Goal: Task Accomplishment & Management: Manage account settings

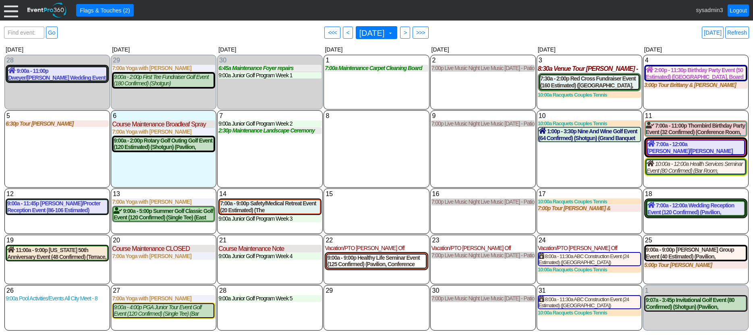
click at [12, 11] on div at bounding box center [11, 10] width 14 height 14
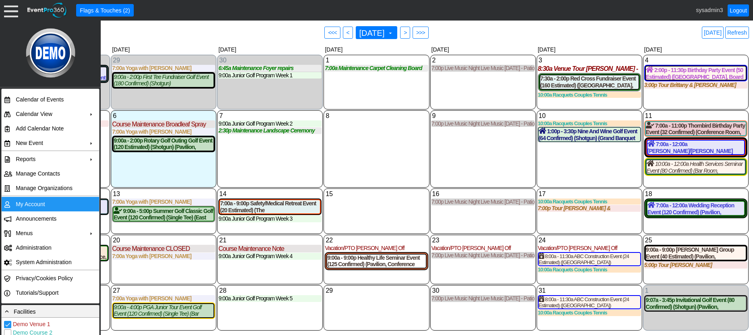
click at [34, 206] on td "My Account" at bounding box center [48, 204] width 72 height 15
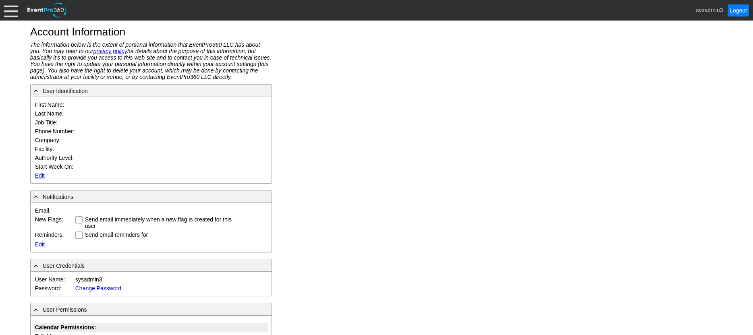
type input "System"
type input "Administrator"
type input "System Administrator"
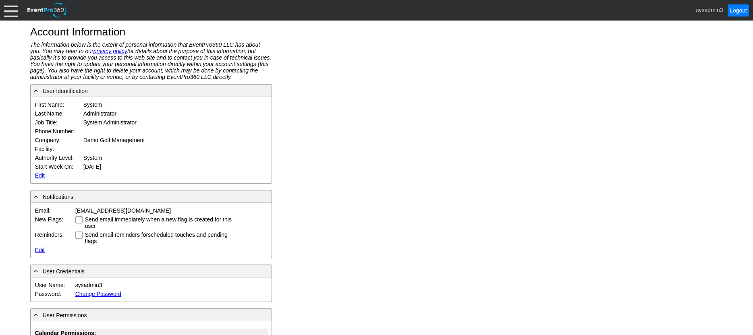
click at [39, 175] on link "Edit" at bounding box center [40, 176] width 10 height 6
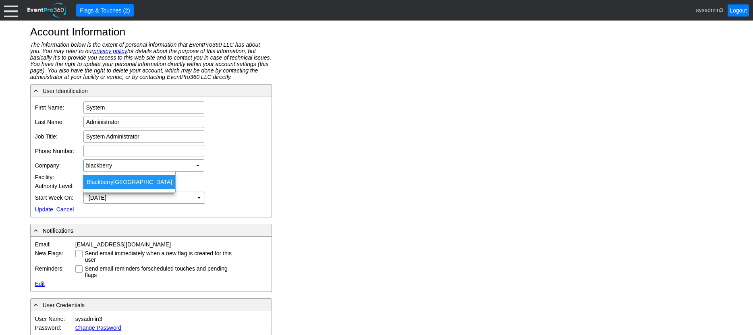
click at [103, 182] on span "Blackberry" at bounding box center [100, 182] width 27 height 6
type input "Blackberry Ridge Golf Course & Event Center"
click at [42, 207] on link "Update" at bounding box center [44, 209] width 18 height 6
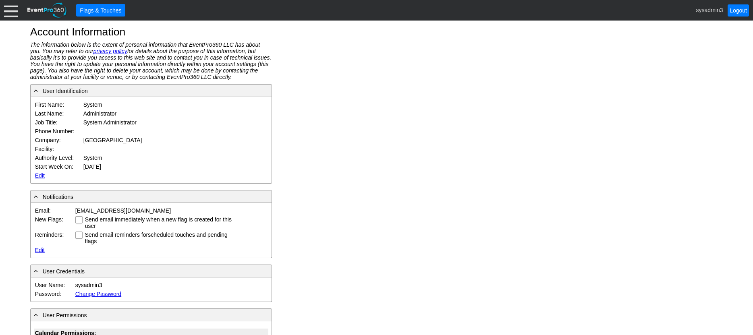
click at [13, 10] on div at bounding box center [11, 10] width 14 height 14
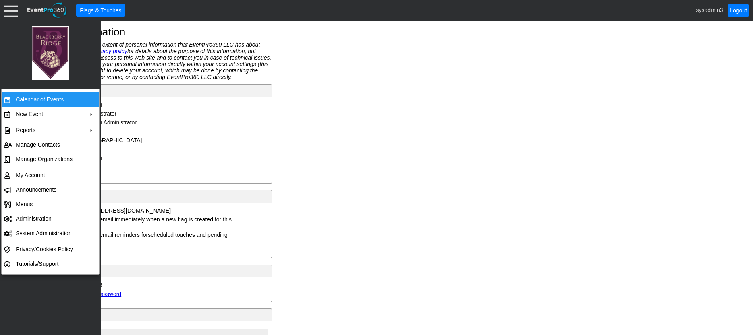
click at [36, 101] on td "Calendar of Events" at bounding box center [48, 99] width 72 height 15
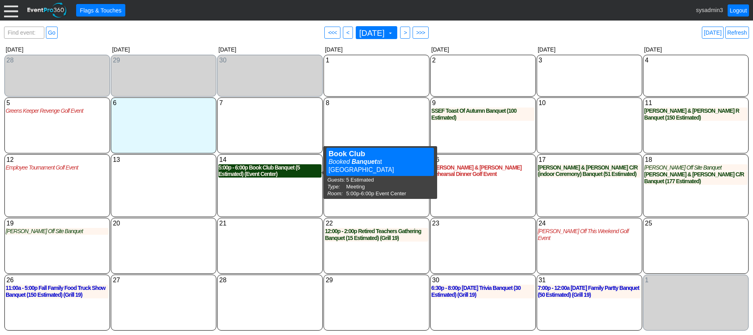
click at [262, 168] on div "5:00p - 6:00p Book Club Banquet (5 Estimated) (Event Center)" at bounding box center [269, 171] width 103 height 14
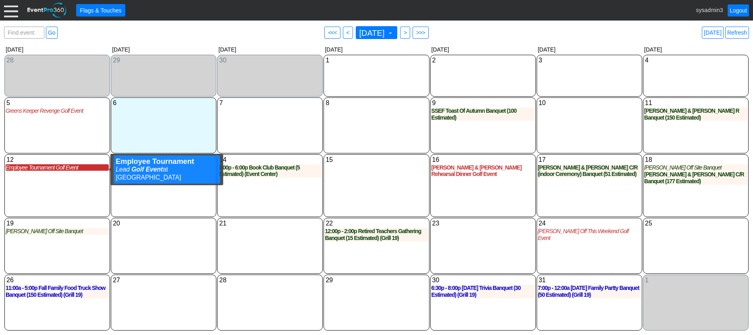
click at [47, 169] on div "Employee Tournament Golf Event" at bounding box center [57, 167] width 103 height 7
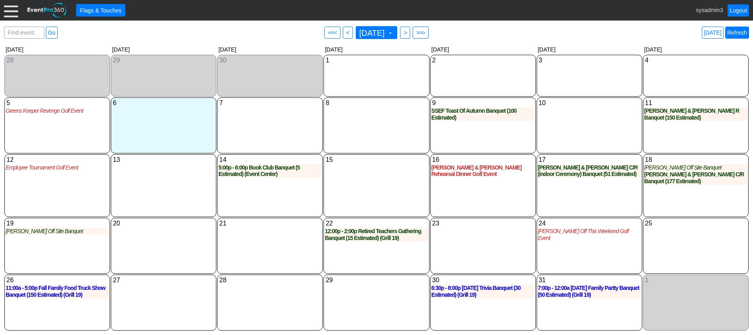
click at [738, 32] on link "Refresh" at bounding box center [738, 33] width 24 height 12
click at [740, 31] on link "Refresh" at bounding box center [738, 33] width 24 height 12
click at [738, 6] on link "Logout" at bounding box center [738, 10] width 21 height 12
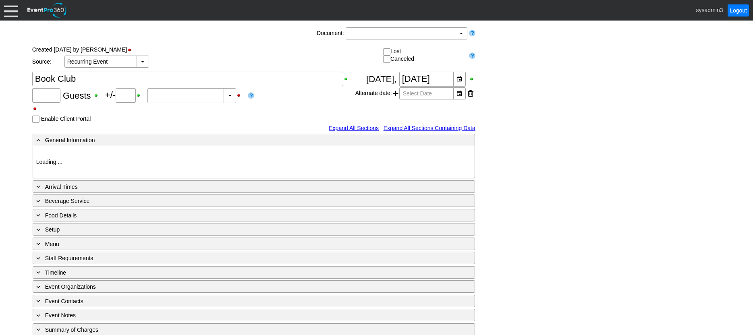
type input "5"
type input "0"
type input "Estimated"
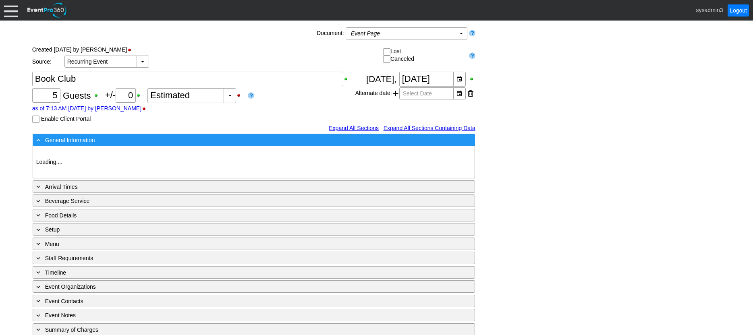
type input "[GEOGRAPHIC_DATA]"
type input "Meeting"
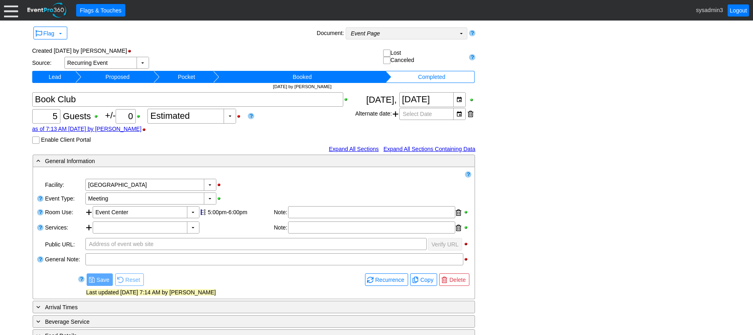
click at [388, 36] on td "Event Page Χ" at bounding box center [401, 33] width 110 height 11
click at [520, 60] on div "Flag ▼ Document: Event Page Χ ▼ ● Print or PDF E-Sign ▼ Insert ▼ Save ▼ Delete ▼" at bounding box center [376, 252] width 693 height 454
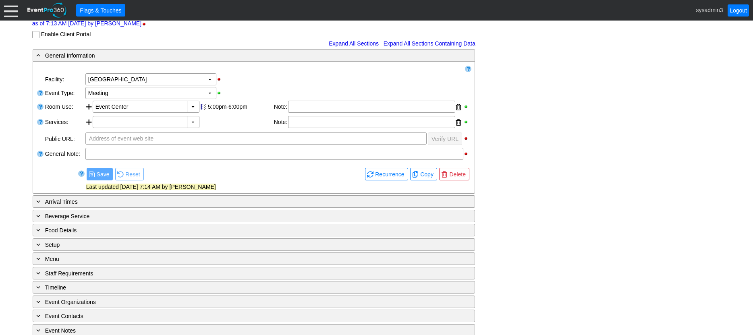
scroll to position [121, 0]
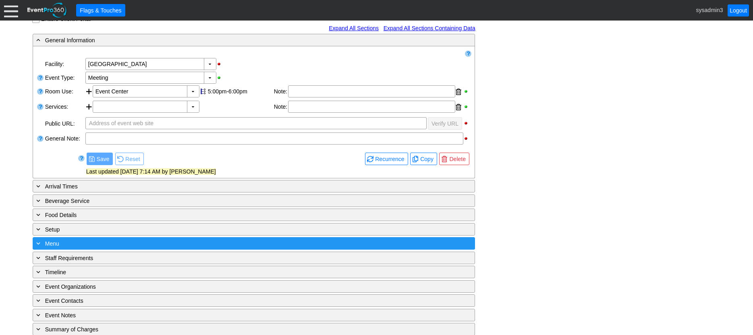
click at [191, 244] on div "+ Menu" at bounding box center [237, 243] width 405 height 9
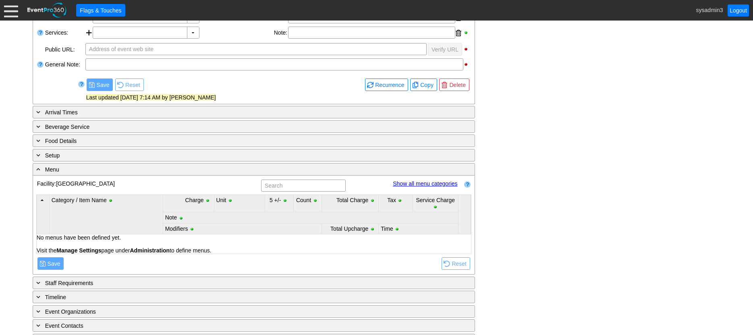
scroll to position [202, 0]
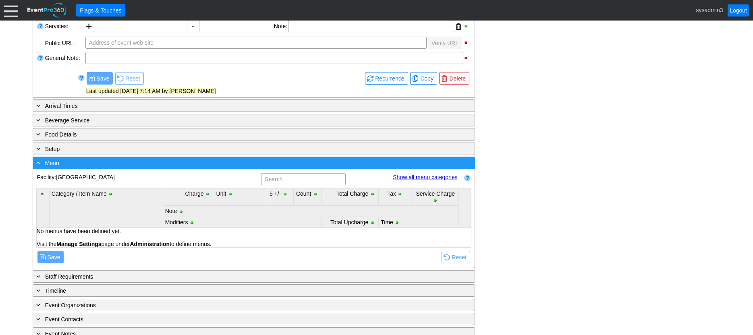
click at [175, 162] on div "- Menu" at bounding box center [237, 162] width 405 height 9
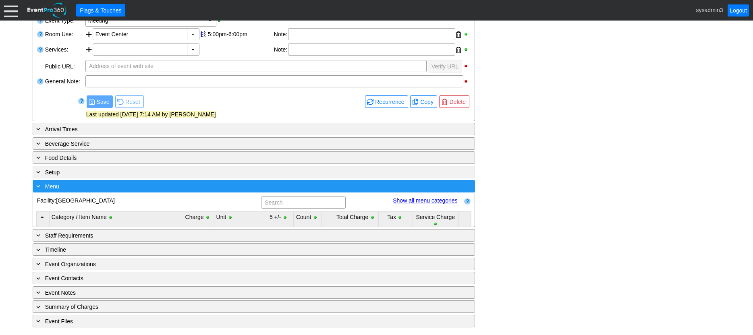
scroll to position [144, 0]
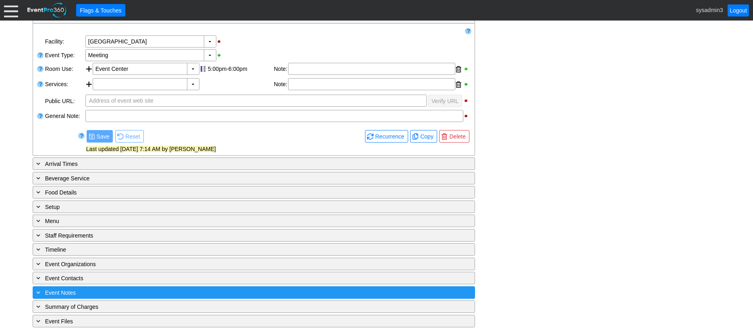
click at [100, 289] on div "+ Event Notes" at bounding box center [237, 292] width 405 height 9
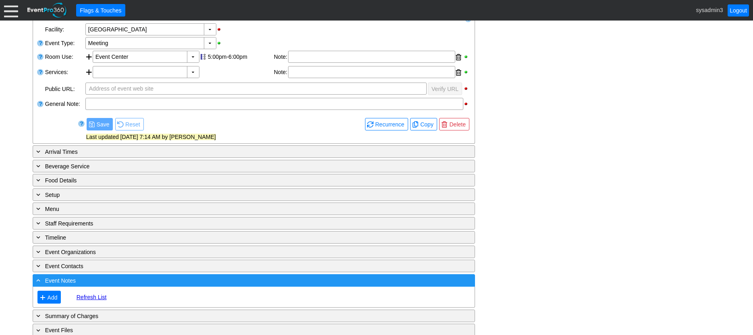
scroll to position [166, 0]
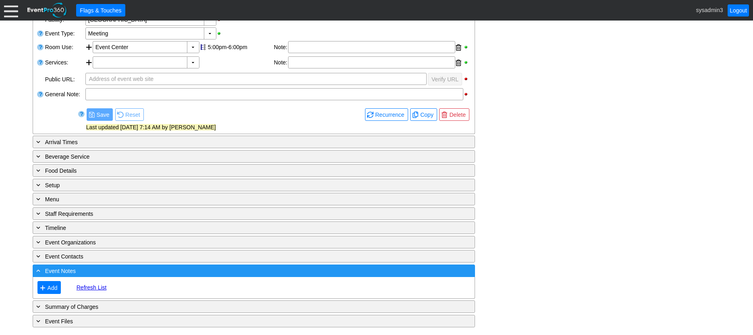
click at [110, 270] on div "- Event Notes" at bounding box center [237, 270] width 405 height 9
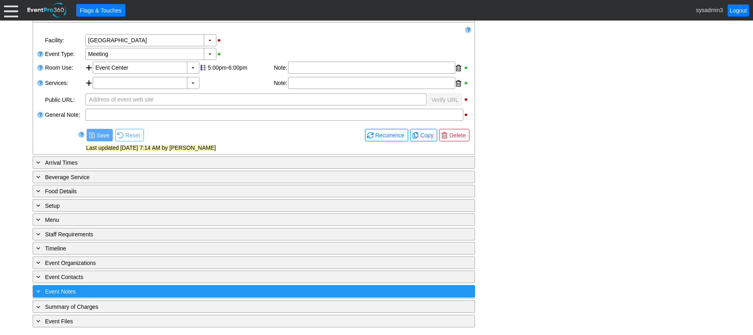
scroll to position [144, 0]
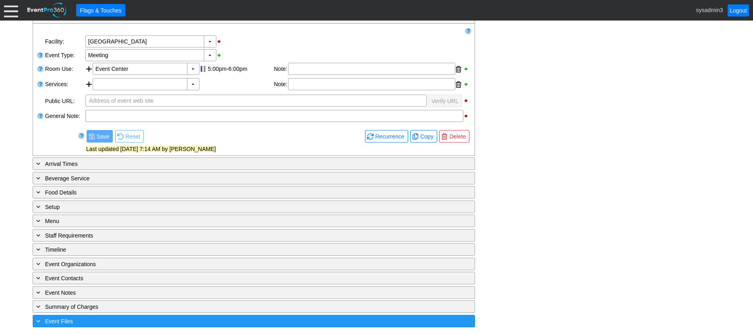
click at [119, 318] on div "+ Event Files" at bounding box center [237, 321] width 405 height 9
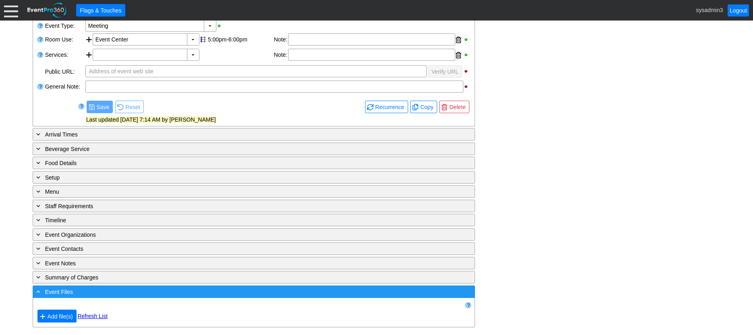
click at [128, 289] on div "- Event Files" at bounding box center [237, 291] width 405 height 9
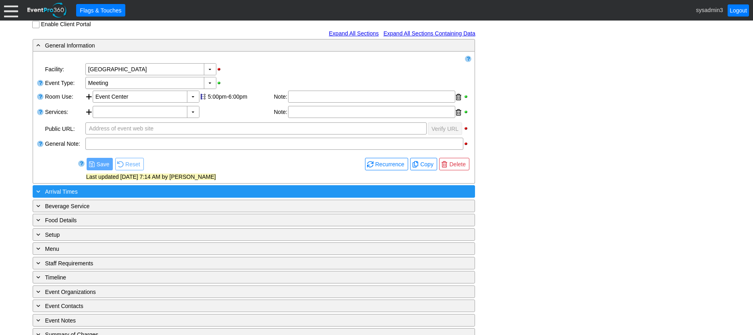
scroll to position [104, 0]
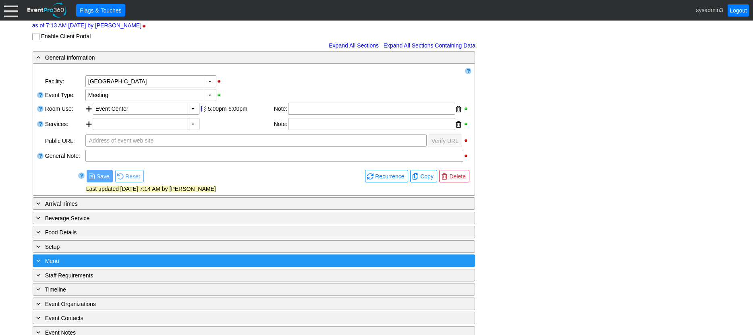
click at [86, 259] on div "+ Menu" at bounding box center [237, 260] width 405 height 9
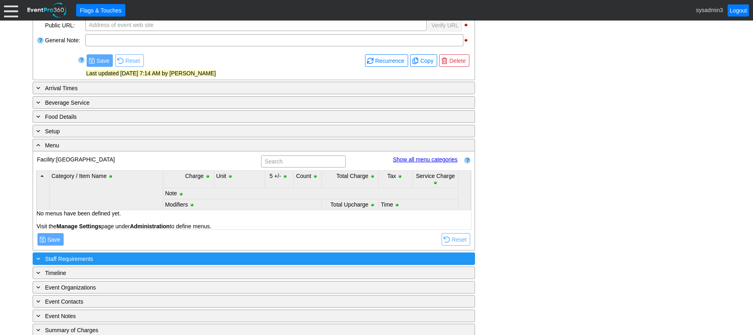
scroll to position [225, 0]
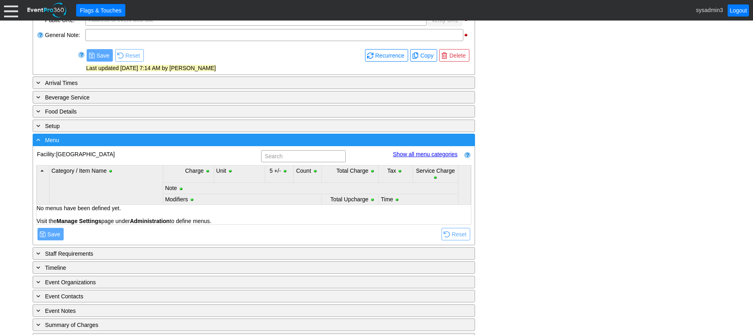
click at [116, 140] on div "- Menu" at bounding box center [237, 139] width 405 height 9
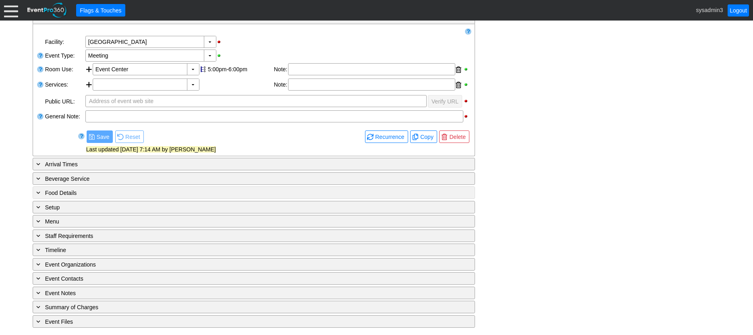
scroll to position [144, 0]
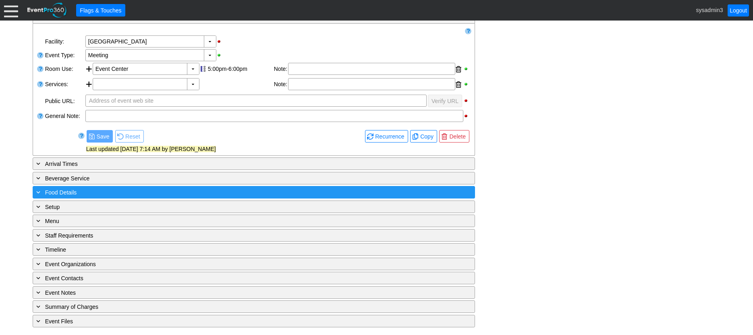
click at [154, 192] on div "+ Food Details" at bounding box center [237, 192] width 405 height 9
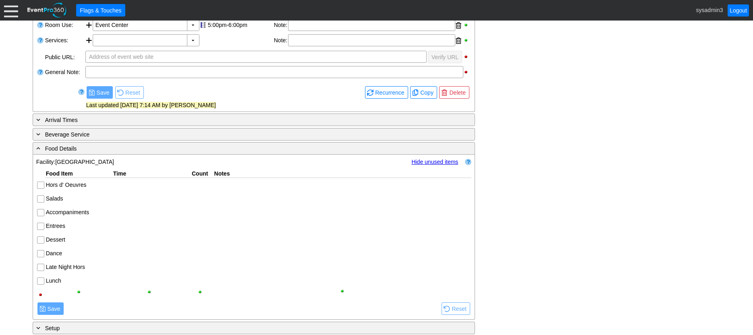
scroll to position [184, 0]
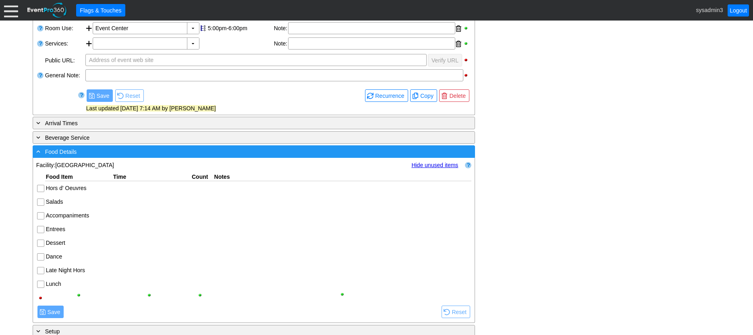
click at [167, 148] on div "- Food Details" at bounding box center [237, 151] width 405 height 9
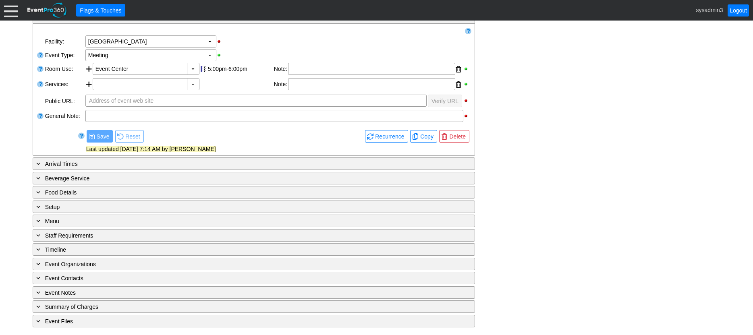
scroll to position [144, 0]
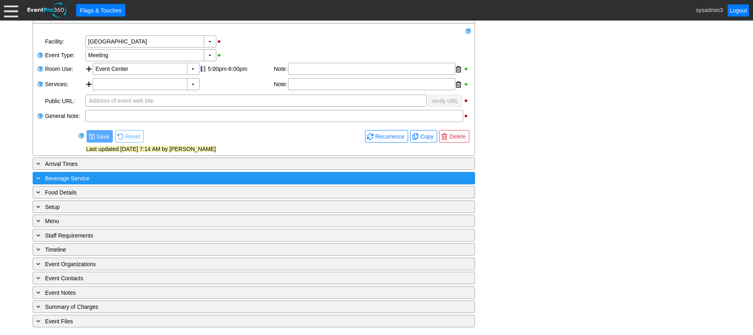
click at [161, 175] on div "+ Beverage Service" at bounding box center [237, 178] width 405 height 9
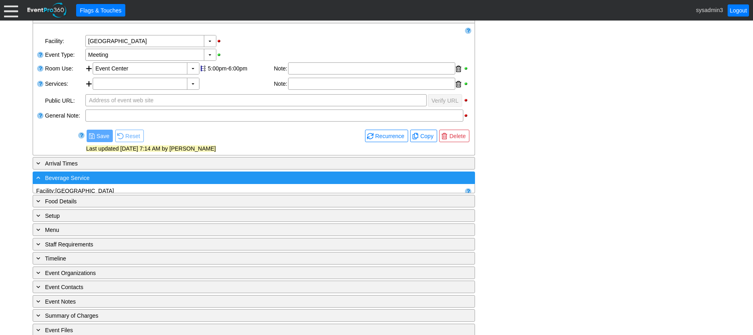
scroll to position [184, 0]
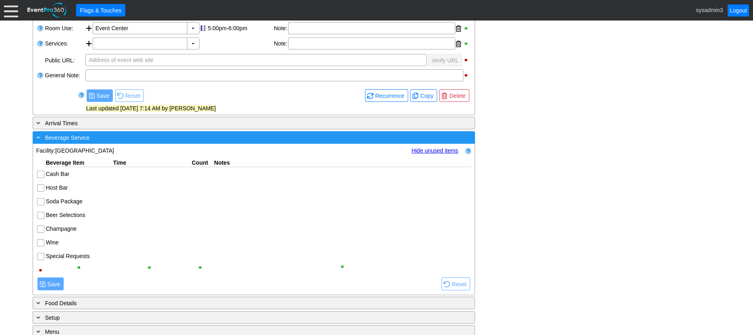
click at [178, 137] on div "- Beverage Service" at bounding box center [237, 137] width 405 height 9
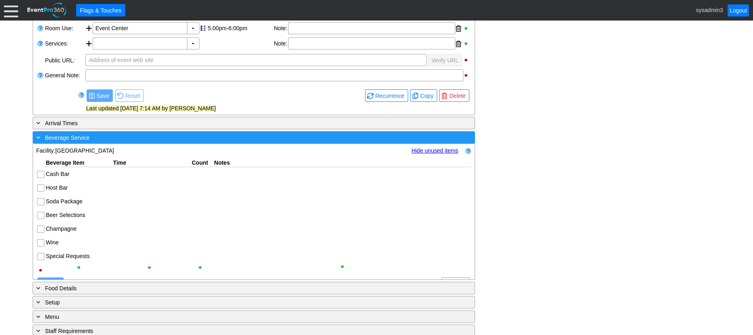
scroll to position [144, 0]
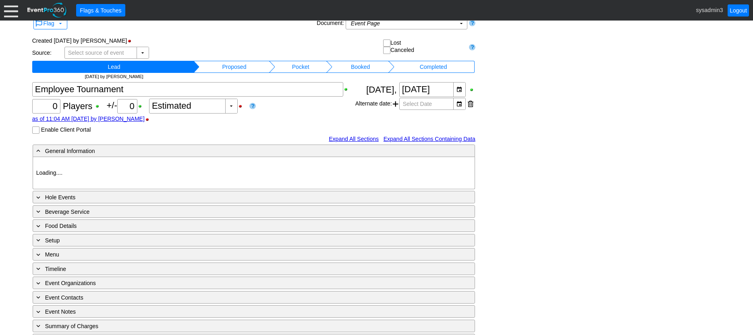
scroll to position [29, 0]
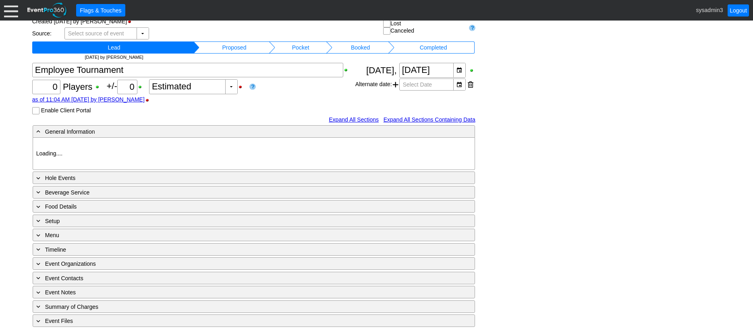
type input "[GEOGRAPHIC_DATA]"
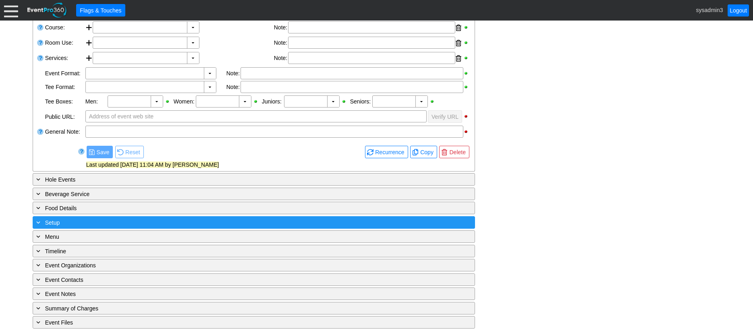
scroll to position [187, 0]
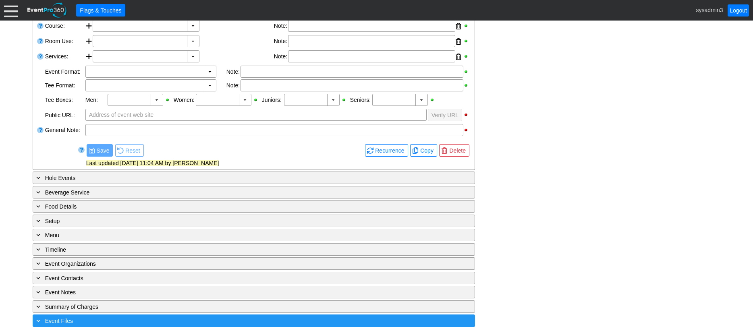
click at [179, 321] on div "+ Event Files" at bounding box center [237, 320] width 405 height 9
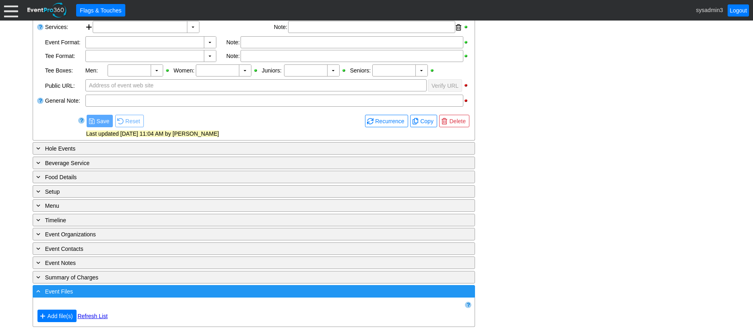
click at [178, 289] on div "- Event Files" at bounding box center [237, 291] width 405 height 9
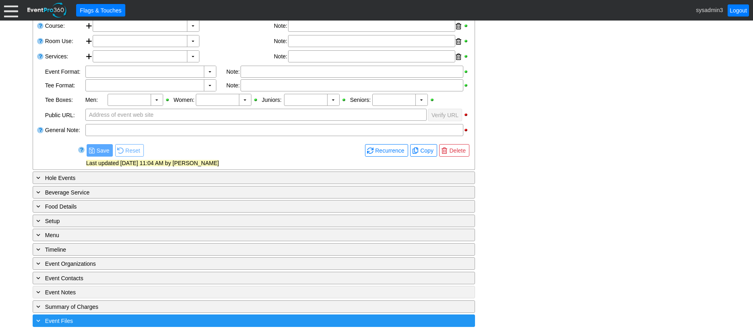
scroll to position [187, 0]
click at [179, 316] on div "+ Event Files ▼" at bounding box center [254, 321] width 443 height 12
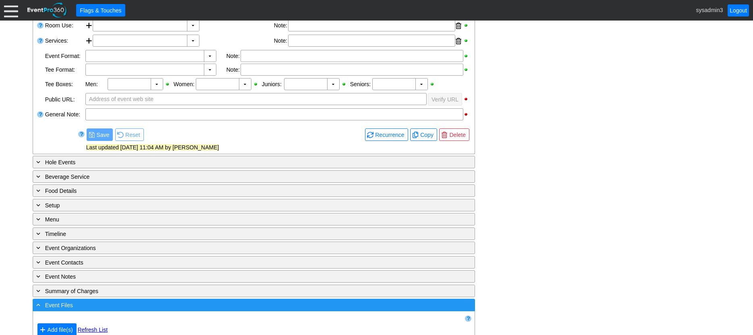
scroll to position [216, 0]
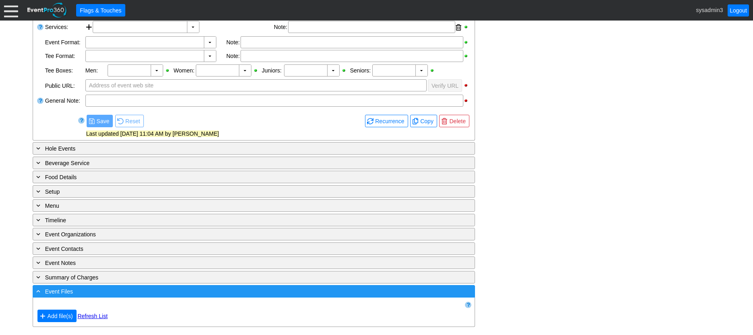
click at [157, 292] on div "- Event Files" at bounding box center [237, 291] width 405 height 9
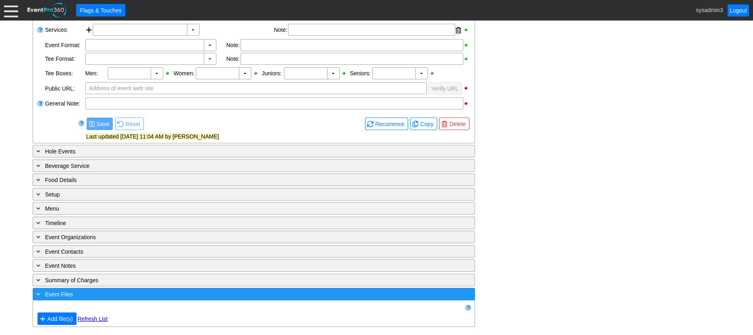
scroll to position [187, 0]
